Goal: Use online tool/utility: Use online tool/utility

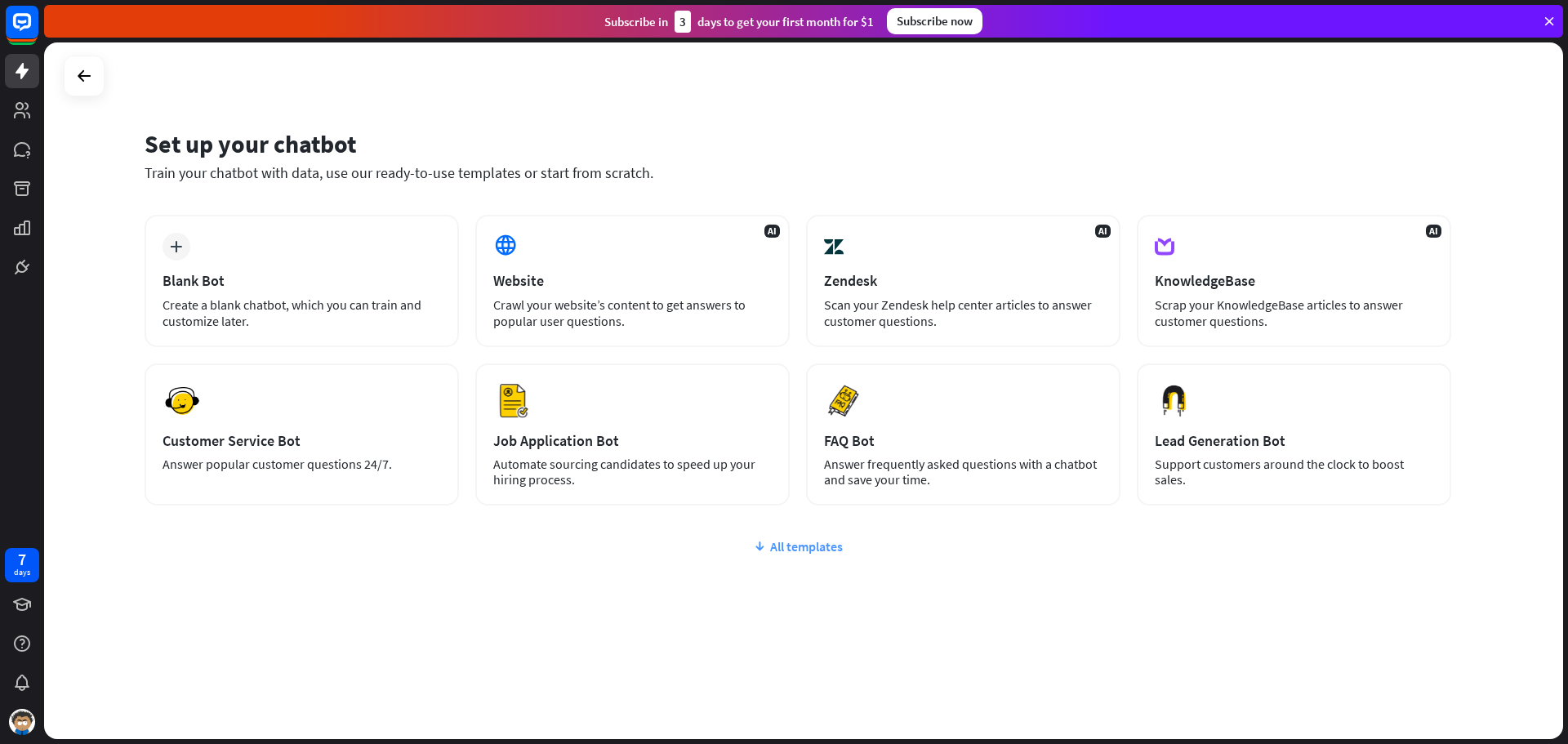
click at [798, 553] on div "All templates" at bounding box center [798, 546] width 1307 height 17
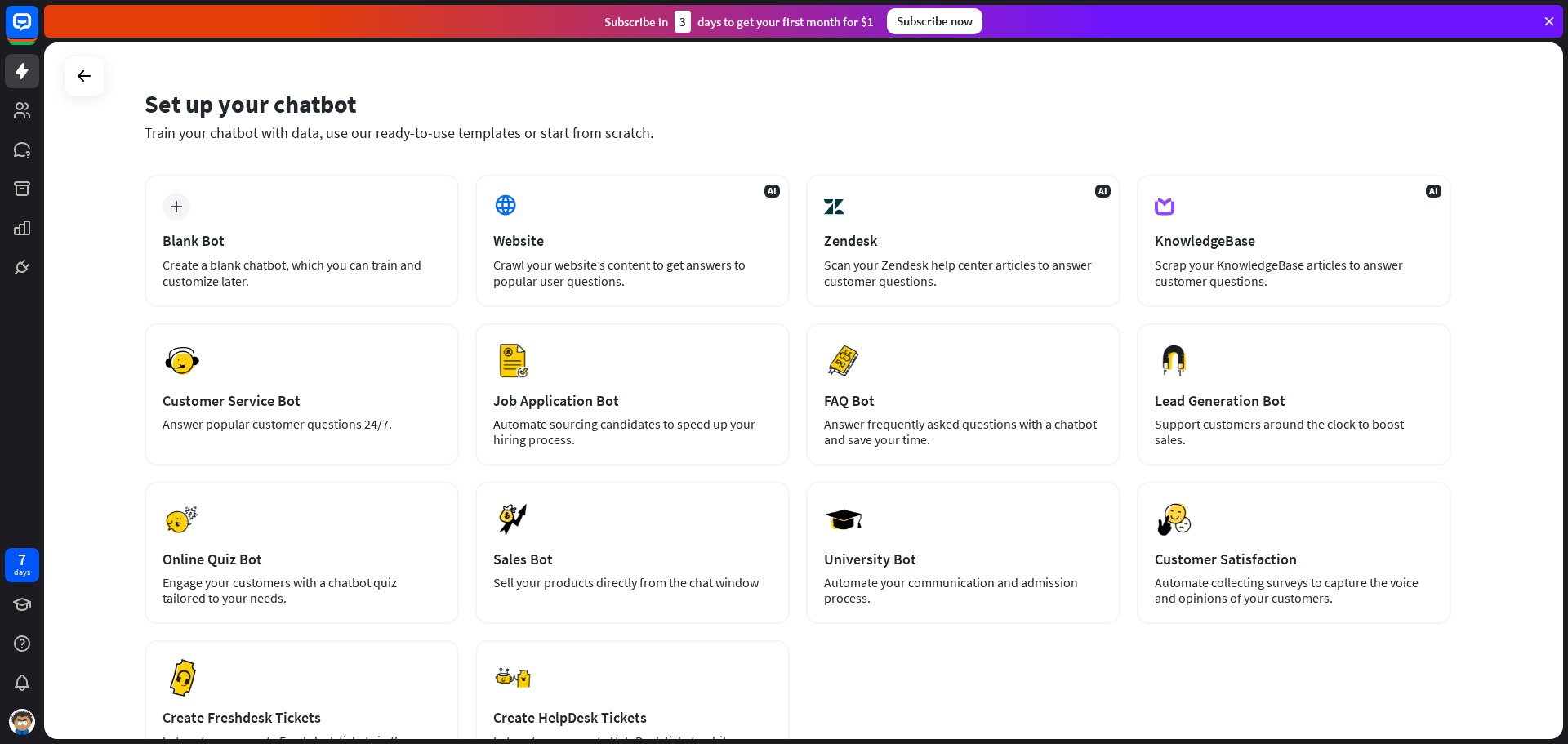
scroll to position [198, 0]
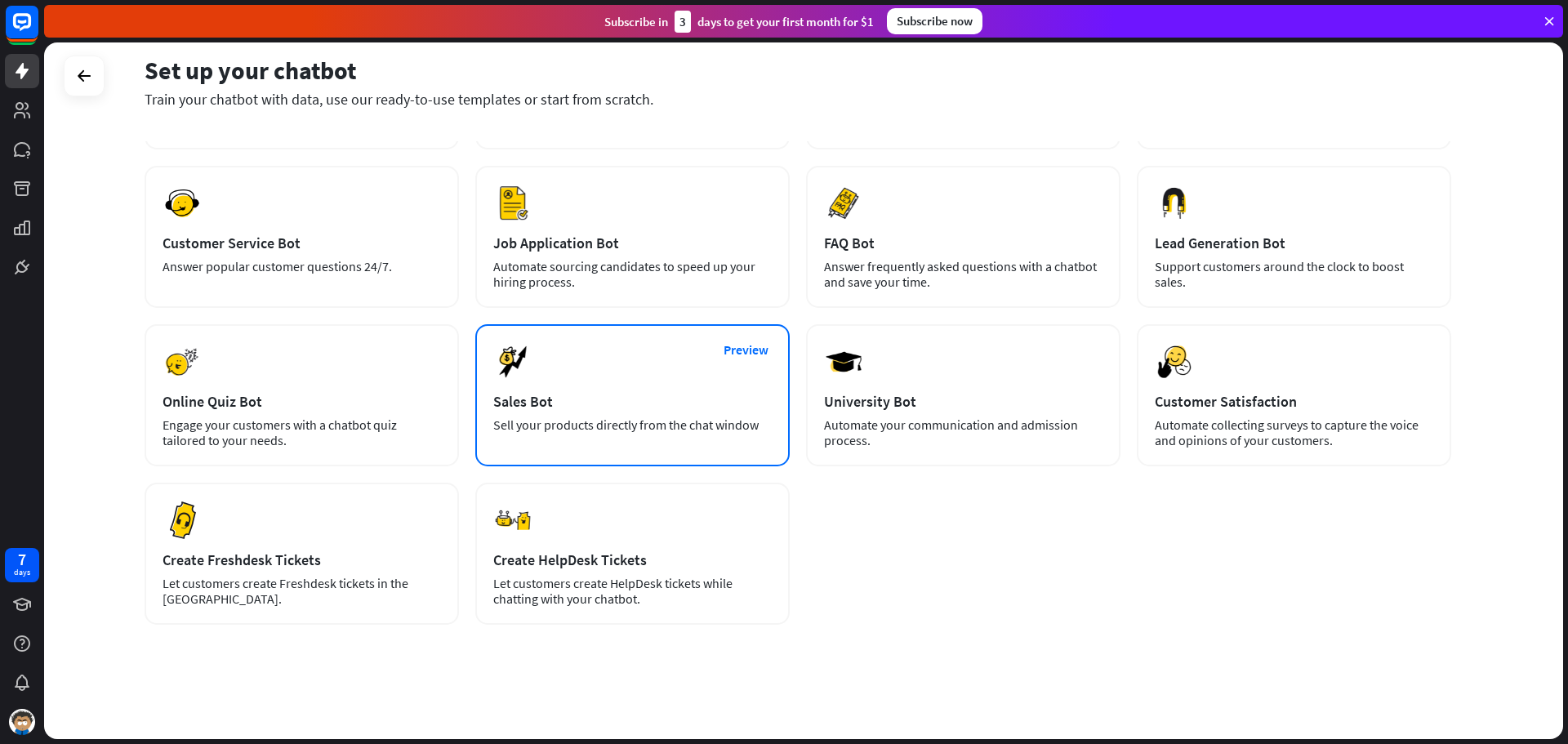
click at [577, 388] on div "Preview Sales Bot Sell your products directly from the chat window" at bounding box center [633, 395] width 315 height 142
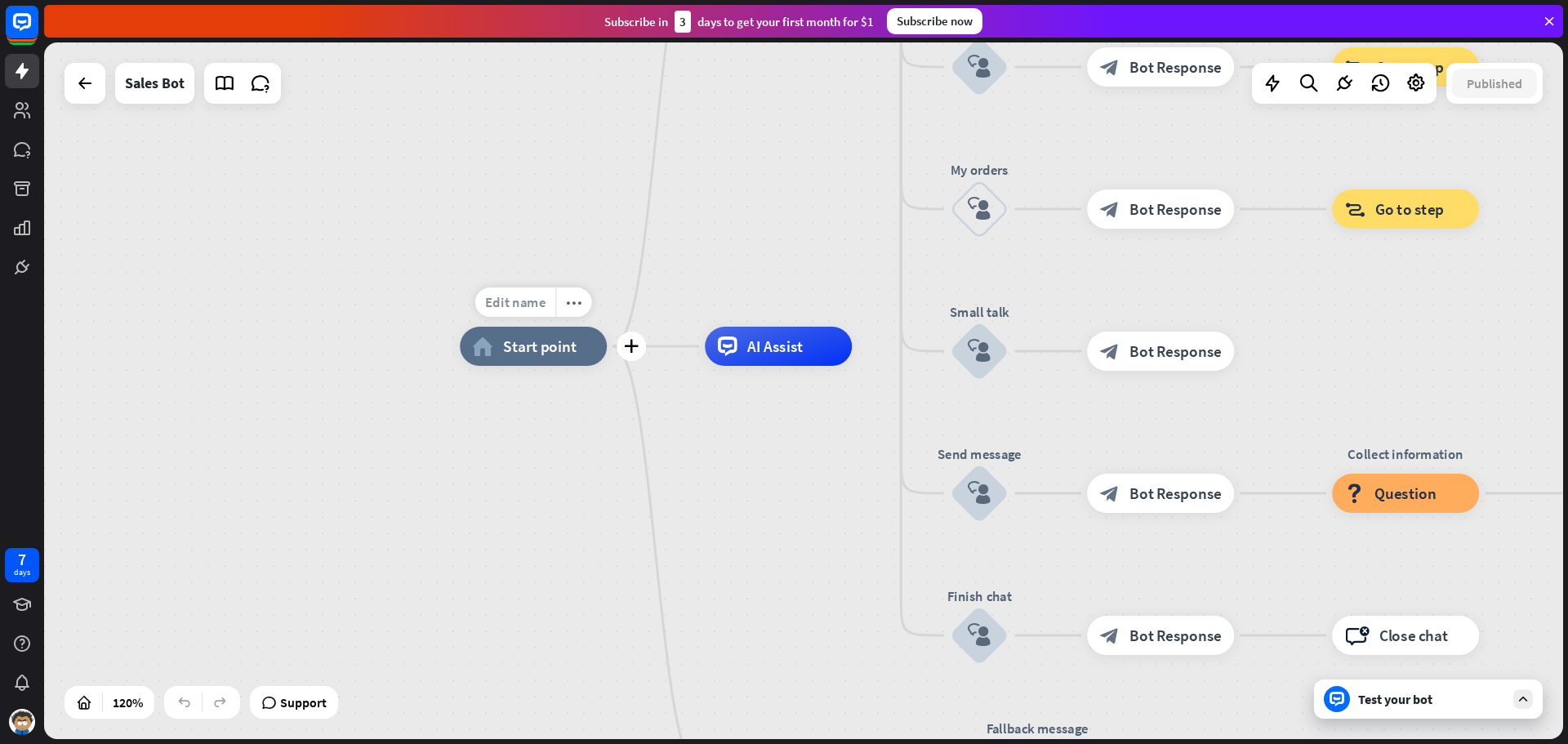
click at [522, 301] on span "Edit name" at bounding box center [515, 302] width 61 height 18
drag, startPoint x: 499, startPoint y: 303, endPoint x: 689, endPoint y: 306, distance: 190.0
click at [525, 310] on input "text" at bounding box center [533, 303] width 137 height 27
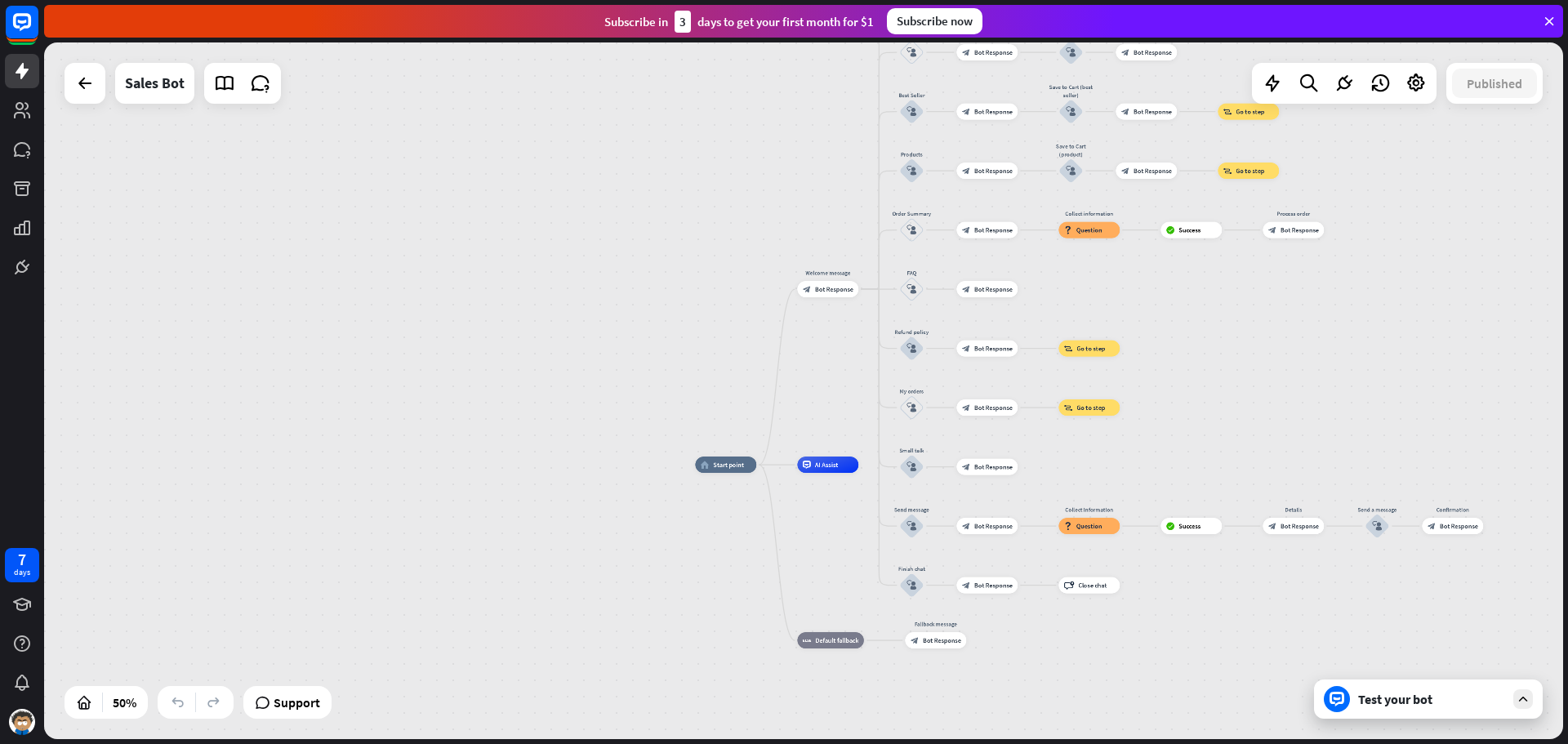
click at [1412, 711] on div "Test your bot" at bounding box center [1428, 698] width 228 height 39
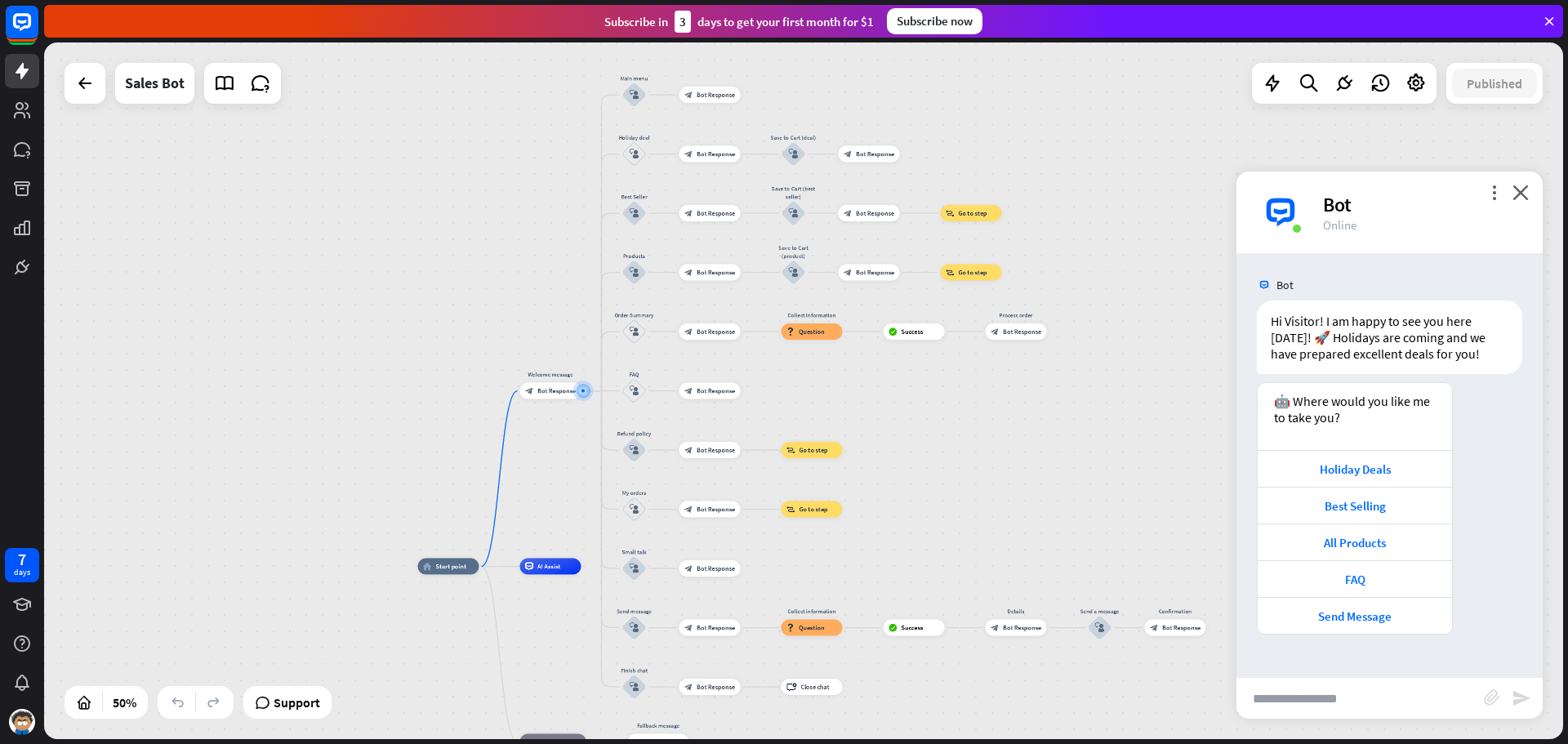
click at [1353, 702] on input "text" at bounding box center [1360, 698] width 247 height 41
type input "**********"
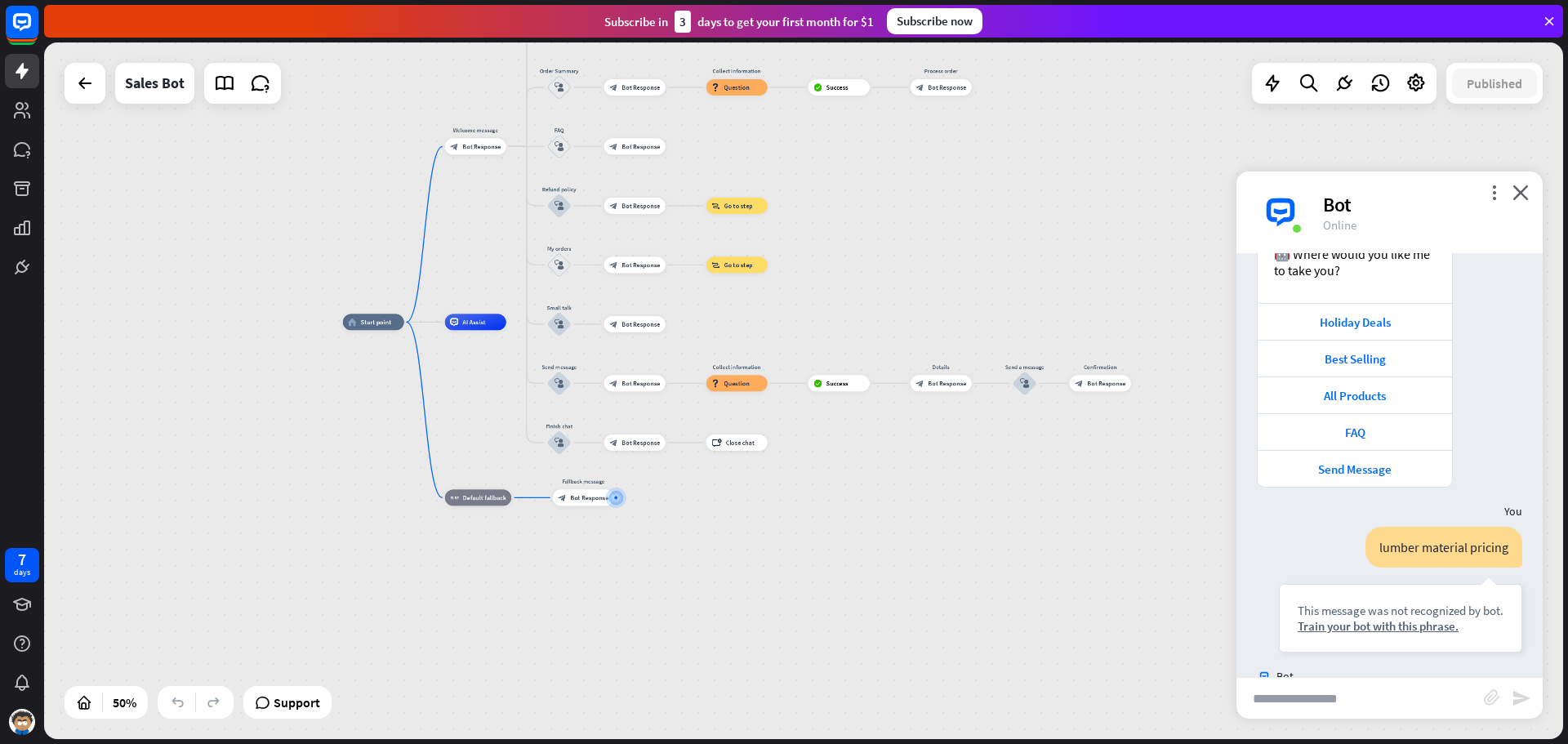
scroll to position [227, 0]
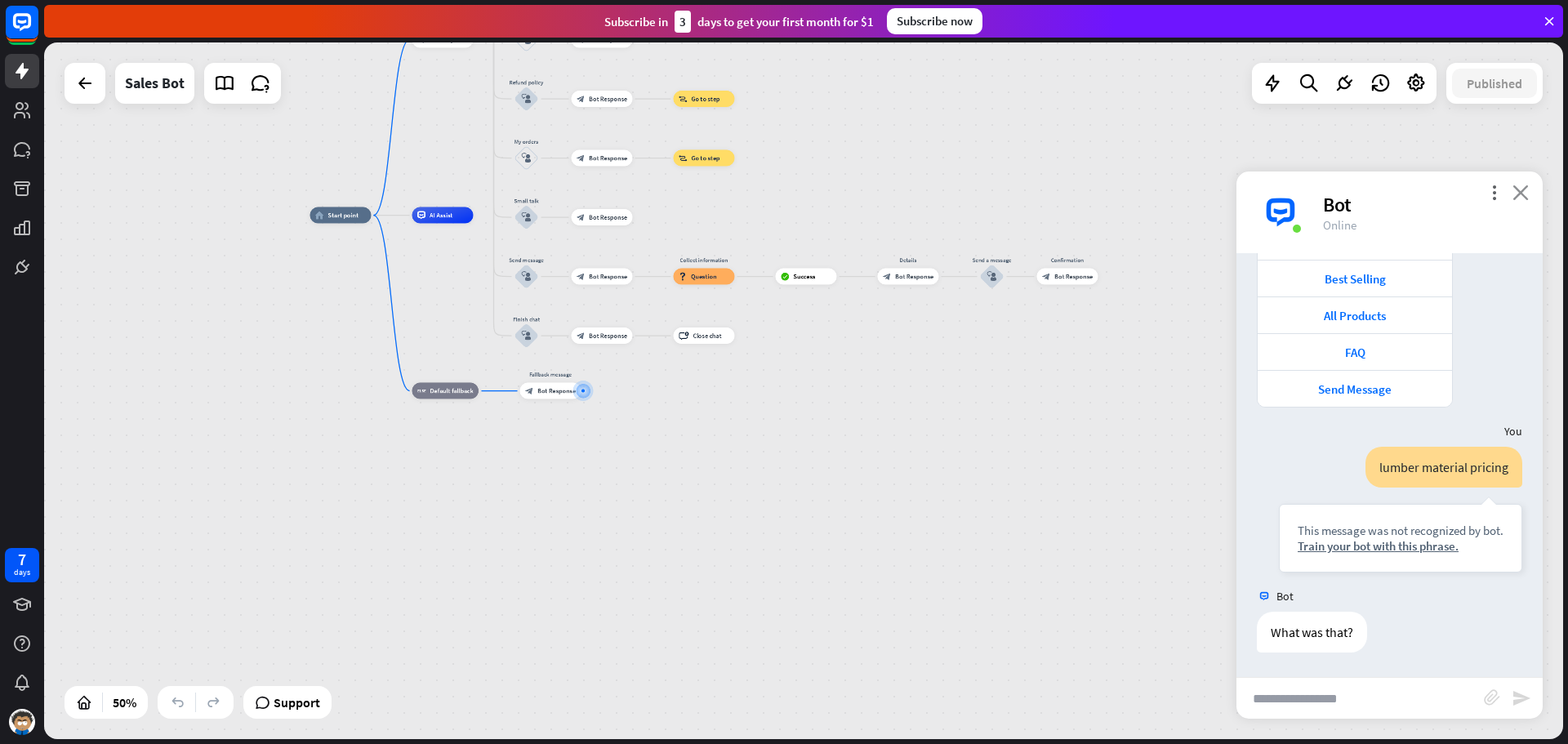
click at [1513, 195] on div "more_vert close Bot Online" at bounding box center [1389, 213] width 306 height 81
click at [1546, 19] on icon at bounding box center [1549, 22] width 15 height 15
